Goal: Task Accomplishment & Management: Use online tool/utility

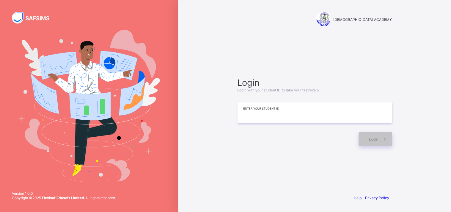
click at [262, 109] on input at bounding box center [314, 112] width 155 height 21
click at [266, 117] on input at bounding box center [314, 112] width 155 height 21
type input "*"
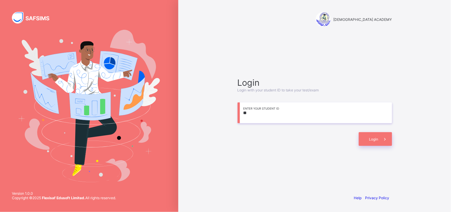
type input "*"
click at [272, 116] on input "**********" at bounding box center [314, 112] width 155 height 21
click at [302, 117] on input "**********" at bounding box center [314, 112] width 155 height 21
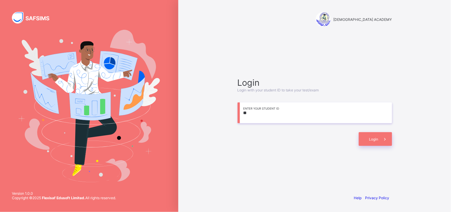
type input "*"
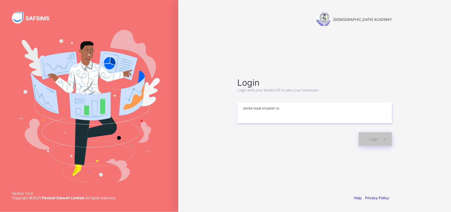
type input "*"
type input "**********"
click at [370, 135] on div "Login" at bounding box center [375, 139] width 33 height 14
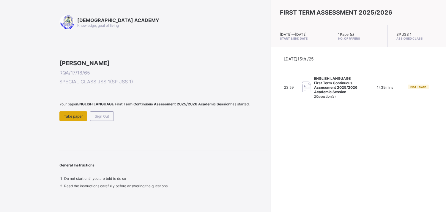
click at [76, 118] on span "Take paper" at bounding box center [73, 116] width 19 height 4
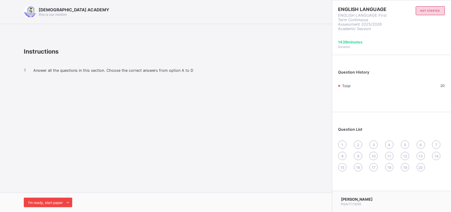
click at [49, 202] on span "I’m ready, start paper" at bounding box center [45, 202] width 34 height 4
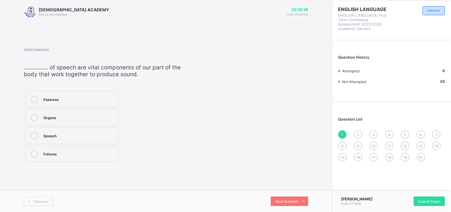
click at [76, 134] on div "Speech" at bounding box center [79, 135] width 72 height 6
click at [288, 201] on span "Next Question" at bounding box center [286, 201] width 23 height 4
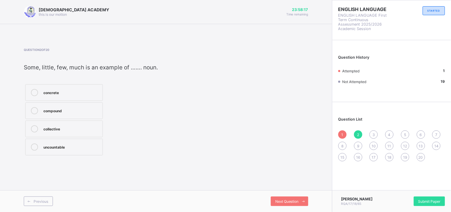
click at [48, 81] on div "Question 2 of 20 Some, little, few, much is an example of ……. noun. concrete co…" at bounding box center [91, 102] width 134 height 109
click at [84, 125] on label "collective" at bounding box center [64, 128] width 78 height 17
click at [288, 201] on span "Next Question" at bounding box center [286, 201] width 23 height 4
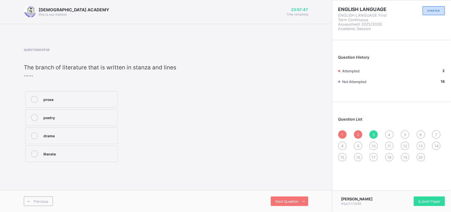
click at [62, 139] on div "drama" at bounding box center [78, 135] width 71 height 7
click at [279, 204] on div "Next Question" at bounding box center [289, 201] width 37 height 10
click at [42, 89] on label "word" at bounding box center [65, 92] width 81 height 17
click at [42, 114] on label "letter" at bounding box center [65, 110] width 81 height 17
click at [41, 122] on label "sound" at bounding box center [65, 128] width 81 height 17
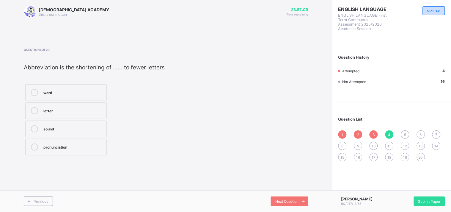
click at [40, 140] on label "pronunciation" at bounding box center [65, 146] width 81 height 17
click at [43, 124] on label "sound" at bounding box center [65, 128] width 81 height 17
click at [40, 114] on div at bounding box center [35, 110] width 12 height 7
click at [40, 124] on label "sound" at bounding box center [65, 128] width 81 height 17
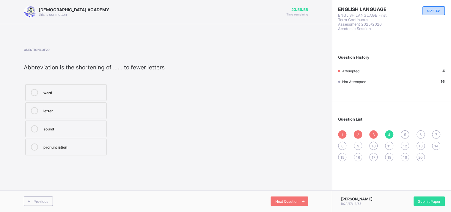
click at [66, 123] on label "sound" at bounding box center [65, 128] width 81 height 17
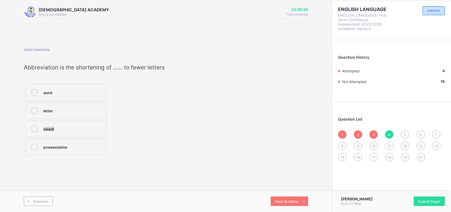
click at [66, 123] on label "sound" at bounding box center [65, 128] width 81 height 17
click at [48, 109] on div "letter" at bounding box center [73, 110] width 60 height 6
click at [52, 99] on label "word" at bounding box center [65, 92] width 81 height 17
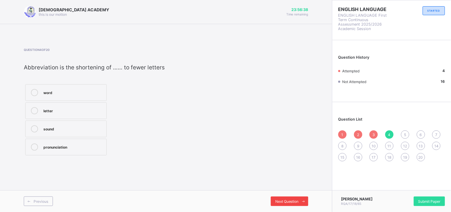
click at [278, 204] on div "Next Question" at bounding box center [289, 201] width 37 height 10
click at [50, 143] on label "volume" at bounding box center [68, 146] width 86 height 17
click at [293, 204] on div "Next Question" at bounding box center [289, 201] width 37 height 10
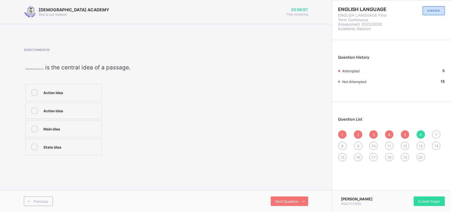
click at [65, 130] on div "Main idea" at bounding box center [70, 128] width 55 height 6
click at [274, 199] on div "Next Question" at bounding box center [289, 201] width 37 height 10
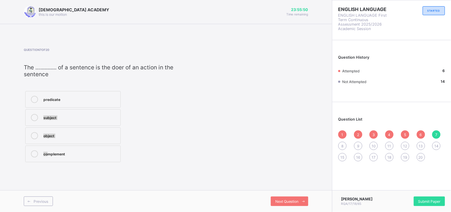
drag, startPoint x: 39, startPoint y: 113, endPoint x: 48, endPoint y: 189, distance: 76.7
click at [48, 189] on div "[DEMOGRAPHIC_DATA] ACADEMY this is our [PERSON_NAME] 23:55:50 Time remaining Qu…" at bounding box center [166, 106] width 332 height 212
click at [39, 117] on div at bounding box center [35, 117] width 12 height 7
click at [290, 196] on div "Next Question" at bounding box center [289, 201] width 37 height 10
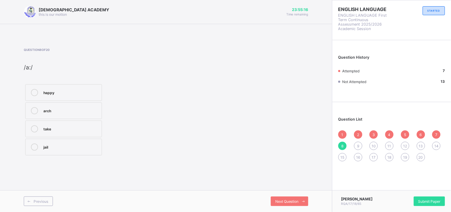
click at [71, 144] on div "jail" at bounding box center [70, 146] width 55 height 6
click at [51, 112] on div "arch" at bounding box center [70, 110] width 55 height 6
click at [288, 197] on div "Next Question" at bounding box center [289, 201] width 37 height 10
drag, startPoint x: 79, startPoint y: 91, endPoint x: 93, endPoint y: 85, distance: 14.6
click at [93, 85] on label "bed" at bounding box center [63, 92] width 77 height 17
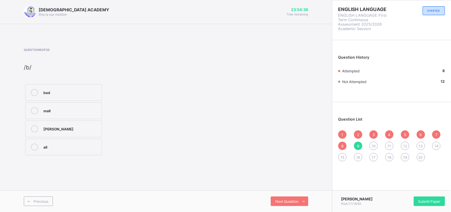
click at [93, 85] on label "bed" at bounding box center [63, 92] width 77 height 17
click at [280, 203] on div "Next Question" at bounding box center [289, 201] width 37 height 10
click at [65, 91] on div "hill" at bounding box center [70, 92] width 55 height 6
click at [290, 204] on div "Next Question" at bounding box center [289, 201] width 37 height 10
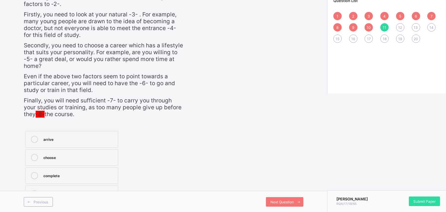
scroll to position [121, 0]
click at [36, 172] on icon at bounding box center [34, 174] width 7 height 7
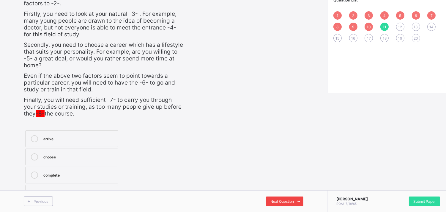
click at [288, 199] on span "Next Question" at bounding box center [281, 201] width 23 height 4
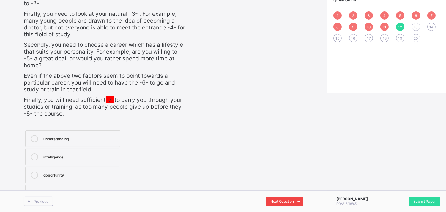
scroll to position [114, 0]
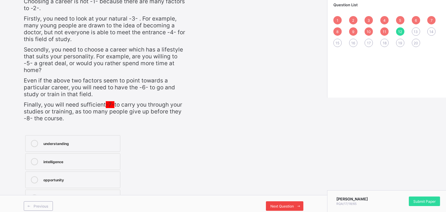
click at [288, 204] on span "Next Question" at bounding box center [281, 206] width 23 height 4
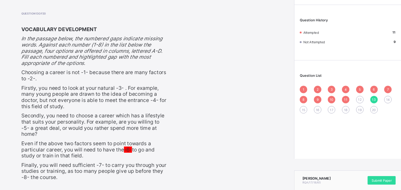
scroll to position [35, 0]
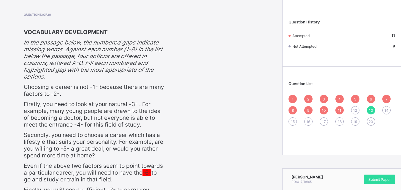
drag, startPoint x: 446, startPoint y: 1, endPoint x: 249, endPoint y: 90, distance: 216.4
click at [249, 90] on div "Question 13 of 20 VOCABULARY DEVELOPMENT In the passage below, the numbered gap…" at bounding box center [141, 153] width 235 height 281
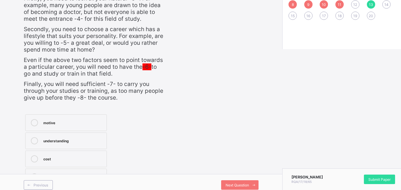
scroll to position [143, 0]
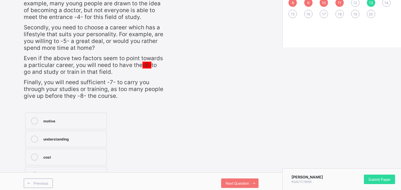
drag, startPoint x: 331, startPoint y: 125, endPoint x: 327, endPoint y: 99, distance: 26.7
click at [327, 99] on div "[DEMOGRAPHIC_DATA] ACADEMY this is our [PERSON_NAME] 23:51:24 Time remaining Qu…" at bounding box center [200, 25] width 401 height 337
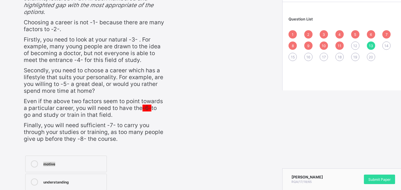
scroll to position [94, 0]
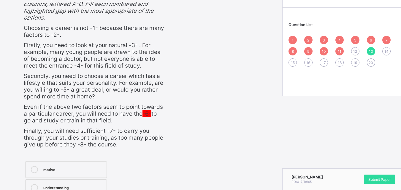
click at [357, 50] on span "12" at bounding box center [356, 51] width 4 height 4
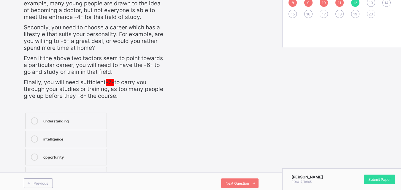
scroll to position [147, 0]
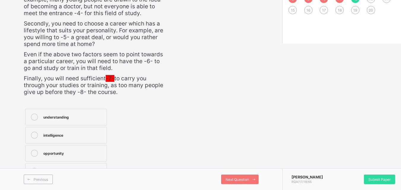
click at [71, 133] on div "intelligence" at bounding box center [73, 135] width 60 height 6
click at [259, 177] on span at bounding box center [254, 180] width 10 height 10
click at [398, 97] on div "[DEMOGRAPHIC_DATA] ACADEMY this is our [PERSON_NAME] 23:50:16 Time remaining Qu…" at bounding box center [200, 21] width 401 height 337
drag, startPoint x: 398, startPoint y: 97, endPoint x: 403, endPoint y: 103, distance: 8.3
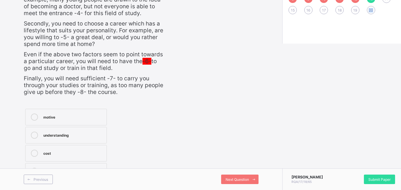
click at [401, 103] on html "[DEMOGRAPHIC_DATA] ACADEMY this is our [PERSON_NAME] 23:50:15 Time remaining Qu…" at bounding box center [200, 21] width 401 height 337
click at [91, 99] on div "Question 13 of 20 VOCABULARY DEVELOPMENT In the passage below, the numbered gap…" at bounding box center [94, 41] width 141 height 281
click at [81, 113] on label "motive" at bounding box center [66, 117] width 82 height 17
click at [256, 179] on icon at bounding box center [254, 180] width 4 height 4
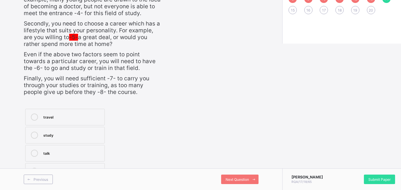
click at [104, 124] on label "travel" at bounding box center [65, 117] width 80 height 17
click at [95, 132] on div "study" at bounding box center [72, 135] width 58 height 6
click at [249, 180] on span "Next Question" at bounding box center [237, 180] width 23 height 4
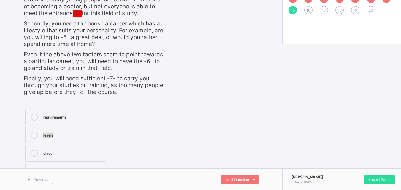
drag, startPoint x: 86, startPoint y: 140, endPoint x: 84, endPoint y: 125, distance: 15.8
click at [84, 125] on div "requirements levels class results" at bounding box center [66, 145] width 84 height 74
click at [73, 133] on div "levels" at bounding box center [73, 135] width 60 height 6
click at [237, 184] on div "Next Question" at bounding box center [239, 180] width 37 height 10
click at [82, 131] on label "skills" at bounding box center [65, 135] width 81 height 17
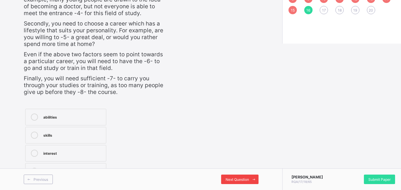
click at [244, 182] on span "Next Question" at bounding box center [237, 180] width 23 height 4
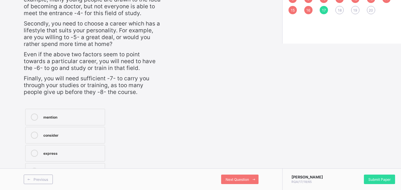
click at [99, 167] on label "understand" at bounding box center [65, 171] width 80 height 17
click at [94, 149] on label "express" at bounding box center [65, 153] width 80 height 17
click at [249, 181] on span "Next Question" at bounding box center [237, 180] width 23 height 4
click at [74, 119] on div "difficult" at bounding box center [72, 117] width 58 height 6
click at [242, 181] on span "Next Question" at bounding box center [237, 180] width 23 height 4
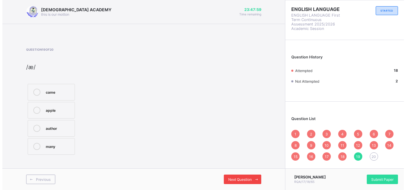
scroll to position [0, 0]
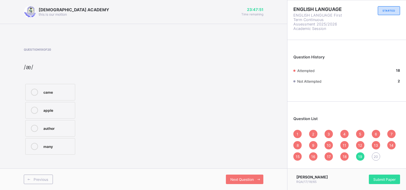
click at [32, 70] on span "/æ/" at bounding box center [29, 67] width 10 height 7
click at [47, 112] on div "apple" at bounding box center [57, 110] width 29 height 6
click at [234, 180] on span "Next Question" at bounding box center [241, 180] width 23 height 4
click at [53, 111] on div "receive" at bounding box center [57, 110] width 29 height 6
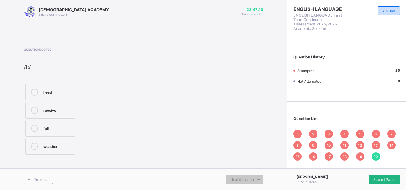
click at [394, 177] on div "Submit Paper" at bounding box center [384, 180] width 31 height 10
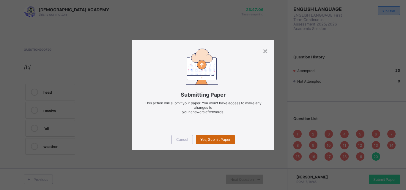
click at [210, 139] on span "Yes, Submit Paper" at bounding box center [215, 140] width 30 height 4
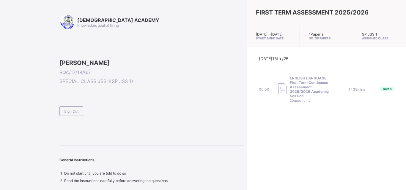
click at [184, 116] on div "[PERSON_NAME] RQA/17/18/65 SPECIAL CLASS JSS 1 ( SP JSS 1 ) Sign Out" at bounding box center [151, 87] width 184 height 57
drag, startPoint x: 126, startPoint y: 106, endPoint x: 45, endPoint y: 107, distance: 80.8
click at [45, 107] on div "[DEMOGRAPHIC_DATA] ACADEMY Knowledge, goal of living [PERSON_NAME] RQA/17/18/65…" at bounding box center [122, 95] width 244 height 190
click at [75, 114] on span "Sign Out" at bounding box center [71, 111] width 14 height 4
